Goal: Task Accomplishment & Management: Use online tool/utility

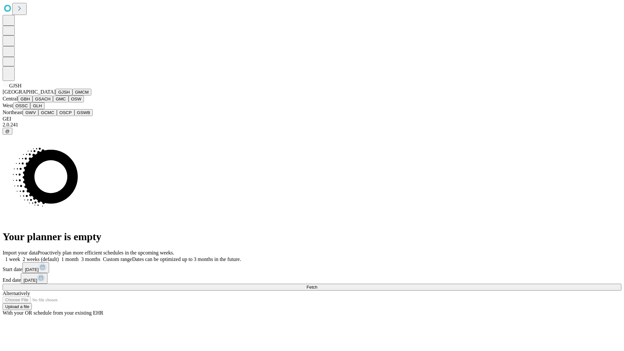
click at [56, 96] on button "GJSH" at bounding box center [64, 92] width 17 height 7
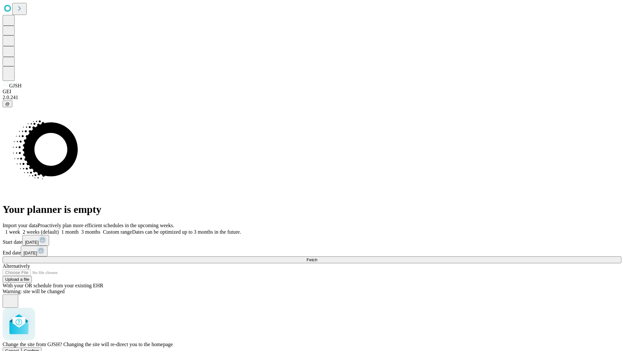
click at [39, 349] on span "Confirm" at bounding box center [31, 351] width 15 height 5
click at [59, 229] on label "2 weeks (default)" at bounding box center [39, 232] width 39 height 6
click at [317, 258] on span "Fetch" at bounding box center [312, 260] width 11 height 5
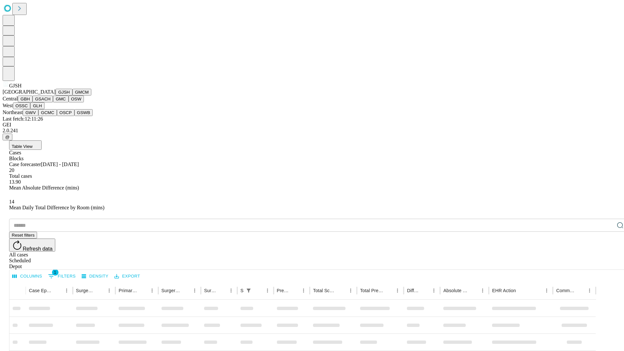
click at [73, 96] on button "GMCM" at bounding box center [82, 92] width 19 height 7
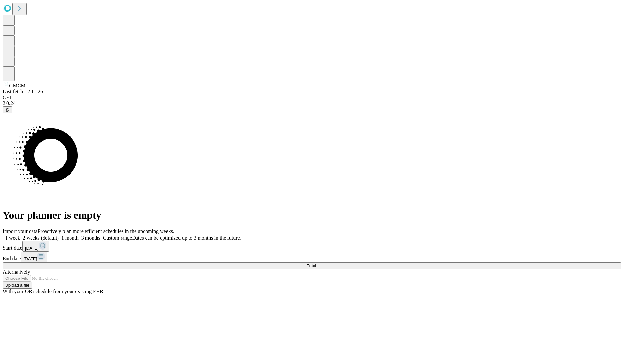
click at [59, 235] on label "2 weeks (default)" at bounding box center [39, 238] width 39 height 6
click at [317, 263] on span "Fetch" at bounding box center [312, 265] width 11 height 5
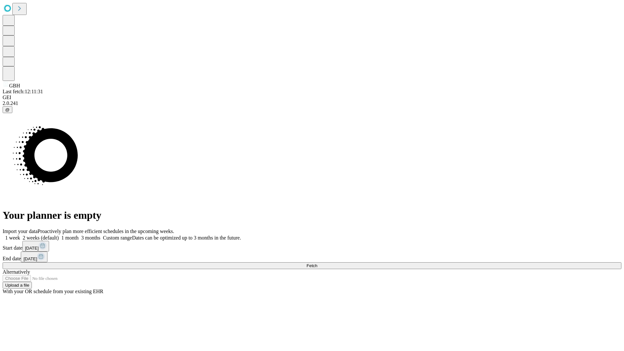
click at [59, 235] on label "2 weeks (default)" at bounding box center [39, 238] width 39 height 6
click at [317, 263] on span "Fetch" at bounding box center [312, 265] width 11 height 5
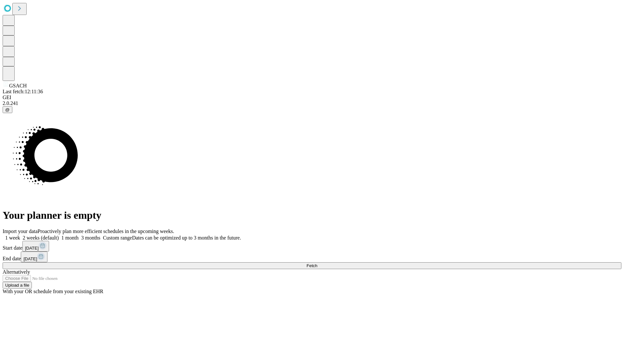
click at [59, 235] on label "2 weeks (default)" at bounding box center [39, 238] width 39 height 6
click at [317, 263] on span "Fetch" at bounding box center [312, 265] width 11 height 5
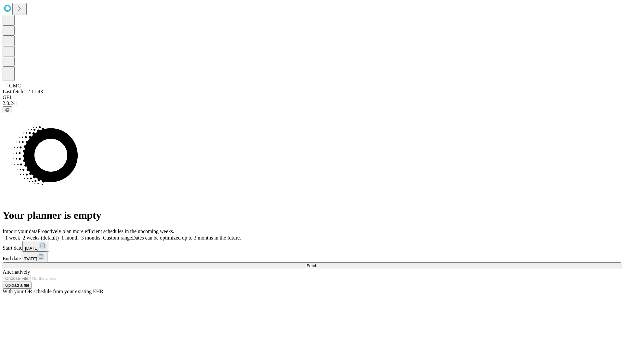
click at [59, 235] on label "2 weeks (default)" at bounding box center [39, 238] width 39 height 6
click at [317, 263] on span "Fetch" at bounding box center [312, 265] width 11 height 5
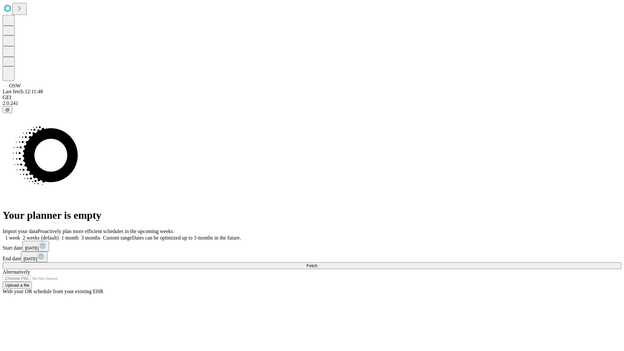
click at [59, 235] on label "2 weeks (default)" at bounding box center [39, 238] width 39 height 6
click at [317, 263] on span "Fetch" at bounding box center [312, 265] width 11 height 5
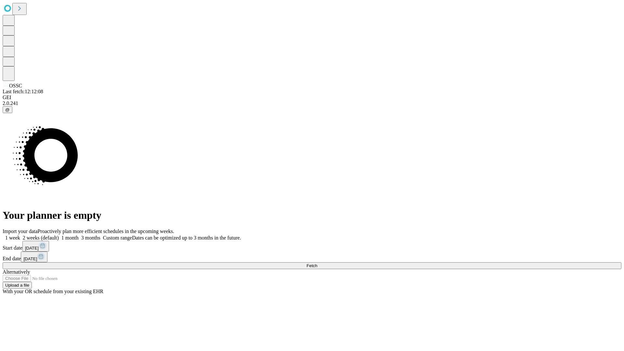
click at [59, 235] on label "2 weeks (default)" at bounding box center [39, 238] width 39 height 6
click at [317, 263] on span "Fetch" at bounding box center [312, 265] width 11 height 5
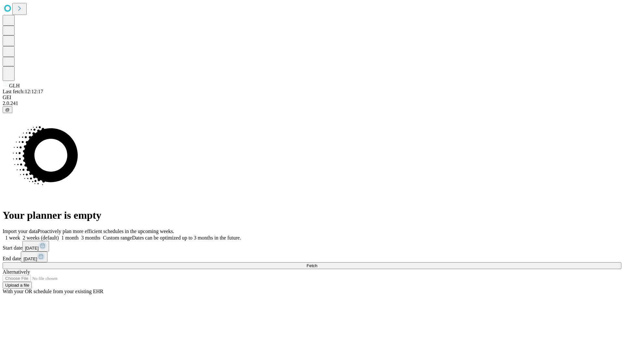
click at [59, 235] on label "2 weeks (default)" at bounding box center [39, 238] width 39 height 6
click at [317, 263] on span "Fetch" at bounding box center [312, 265] width 11 height 5
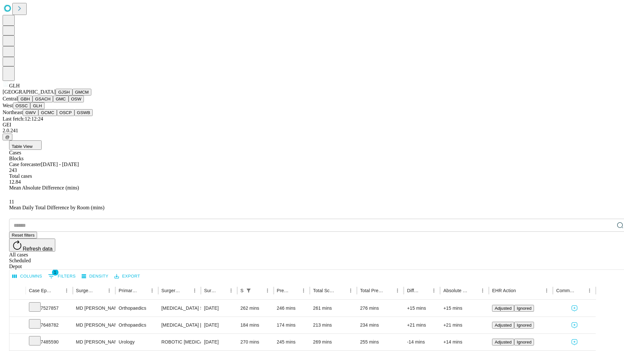
click at [38, 116] on button "GWV" at bounding box center [31, 112] width 16 height 7
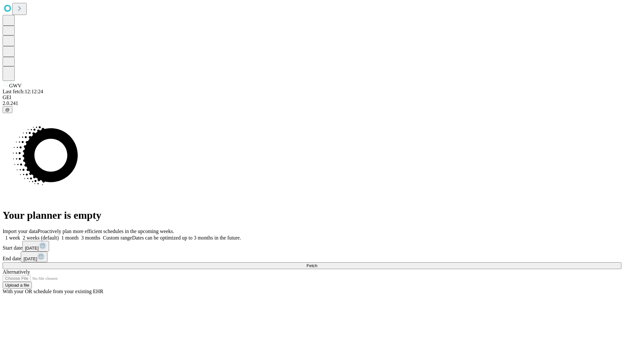
click at [59, 235] on label "2 weeks (default)" at bounding box center [39, 238] width 39 height 6
click at [317, 263] on span "Fetch" at bounding box center [312, 265] width 11 height 5
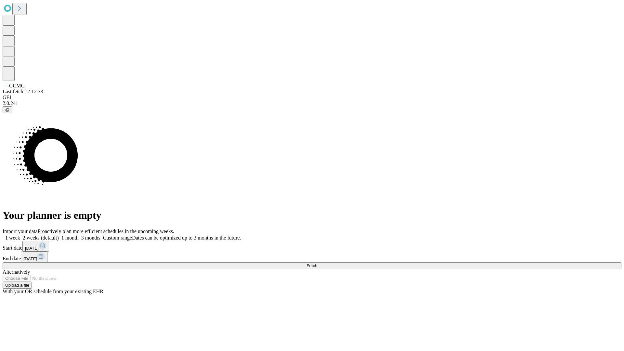
click at [59, 235] on label "2 weeks (default)" at bounding box center [39, 238] width 39 height 6
click at [317, 263] on span "Fetch" at bounding box center [312, 265] width 11 height 5
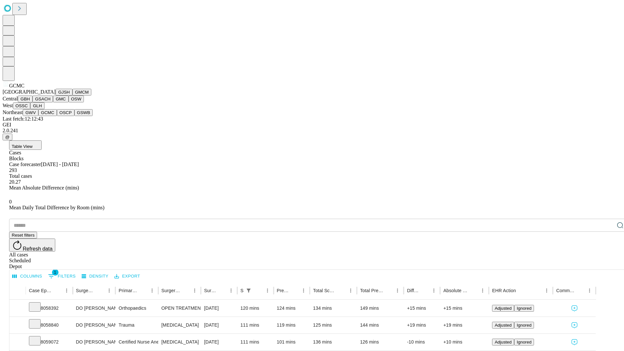
click at [57, 116] on button "OSCP" at bounding box center [66, 112] width 18 height 7
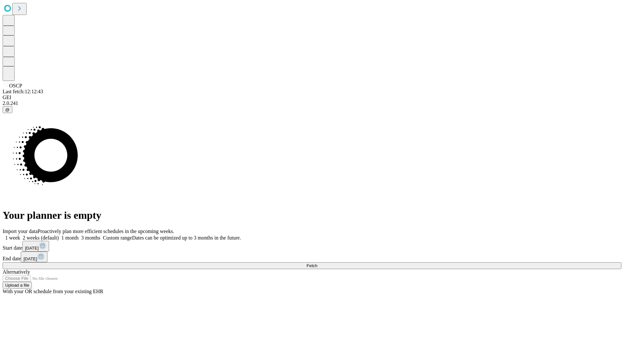
click at [317, 263] on span "Fetch" at bounding box center [312, 265] width 11 height 5
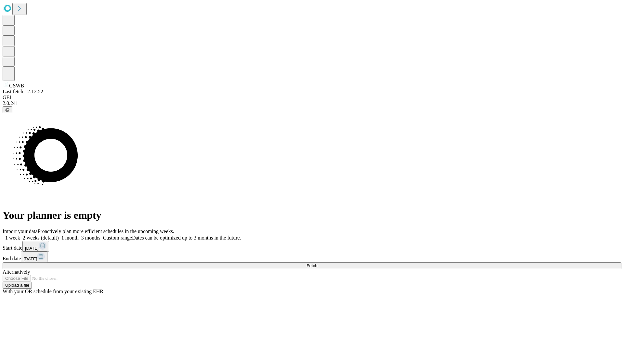
click at [59, 235] on label "2 weeks (default)" at bounding box center [39, 238] width 39 height 6
click at [317, 263] on span "Fetch" at bounding box center [312, 265] width 11 height 5
